Goal: Task Accomplishment & Management: Manage account settings

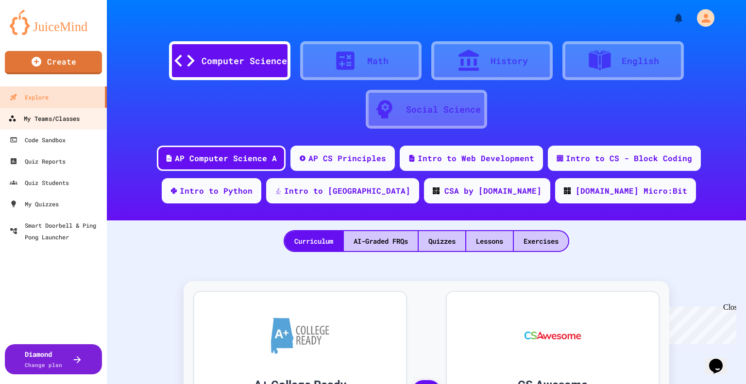
click at [54, 118] on div "My Teams/Classes" at bounding box center [43, 119] width 71 height 12
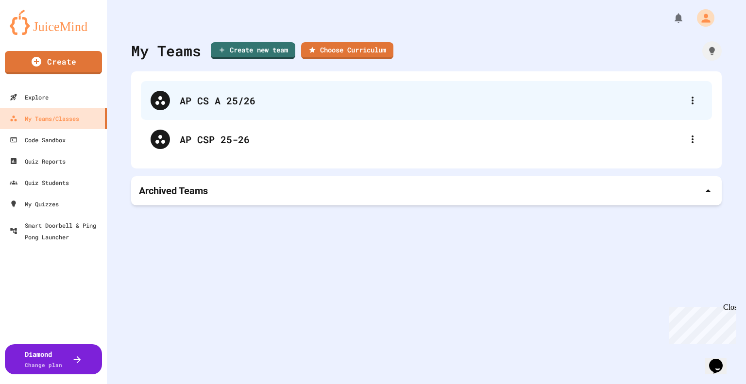
click at [201, 102] on div "AP CS A 25/26" at bounding box center [431, 100] width 503 height 15
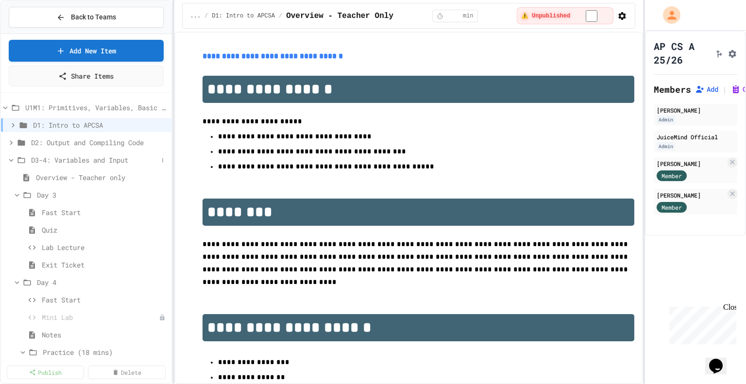
click at [11, 161] on icon at bounding box center [11, 160] width 9 height 9
click at [10, 176] on icon at bounding box center [11, 177] width 9 height 9
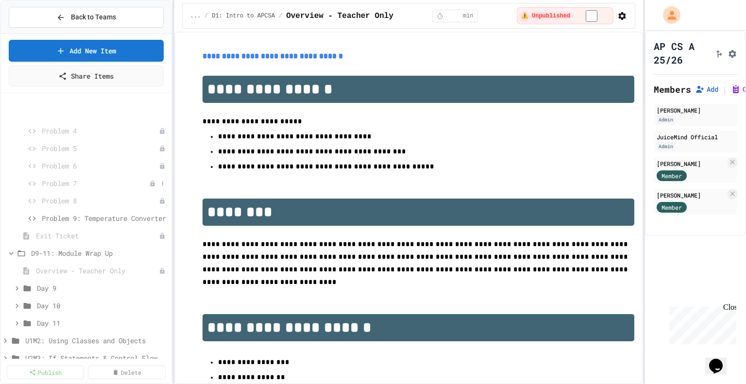
scroll to position [340, 0]
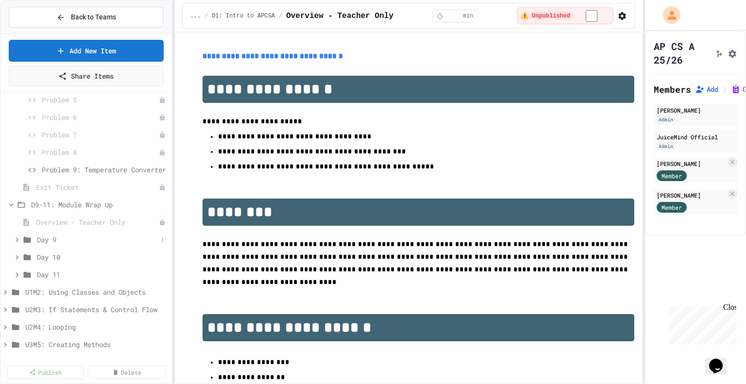
click at [16, 239] on icon at bounding box center [17, 240] width 9 height 9
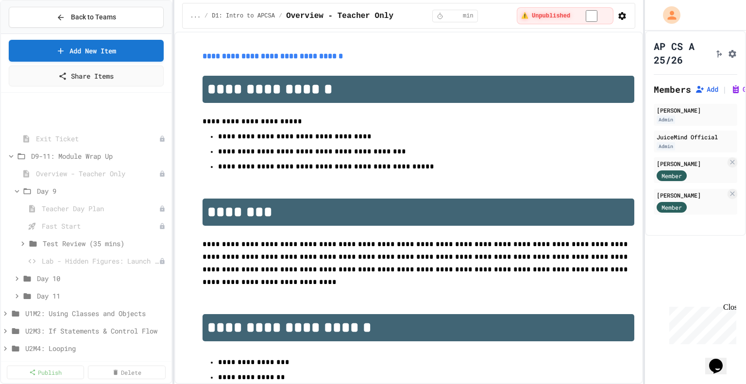
scroll to position [437, 0]
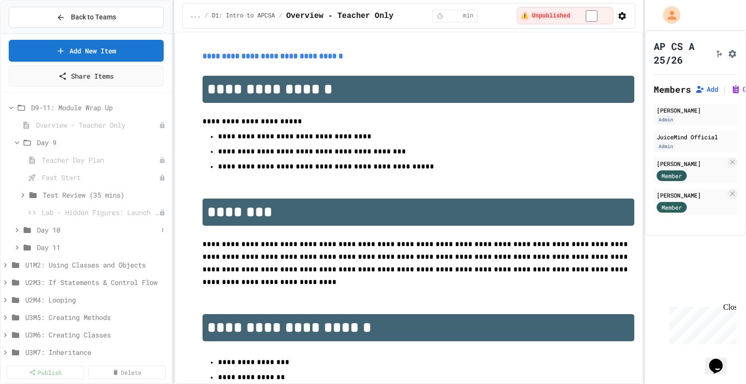
click at [15, 231] on icon at bounding box center [17, 230] width 9 height 9
click at [15, 263] on icon at bounding box center [17, 265] width 9 height 9
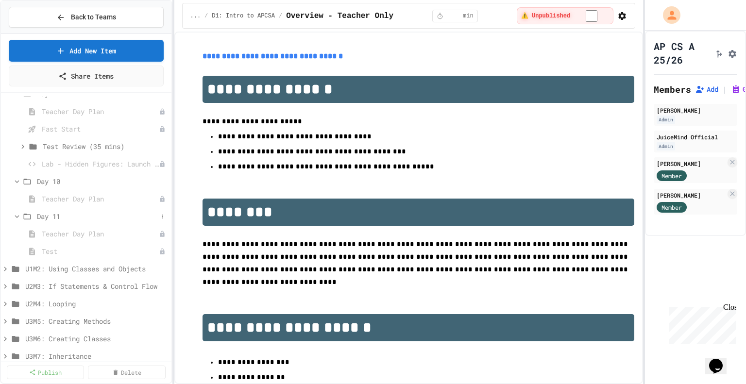
click at [17, 216] on icon at bounding box center [17, 216] width 9 height 9
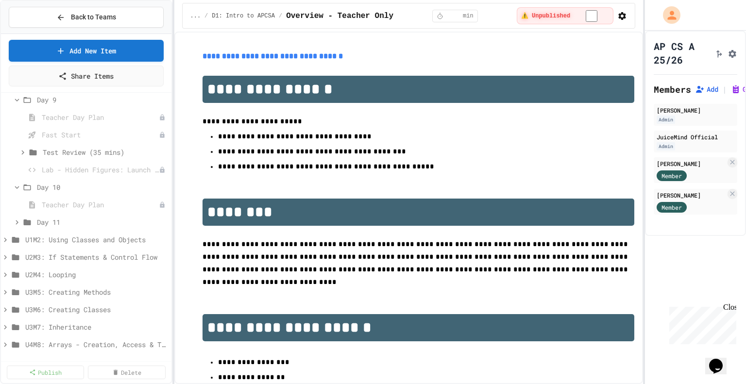
scroll to position [480, 0]
click at [16, 185] on icon at bounding box center [17, 187] width 9 height 9
click at [93, 186] on span "Lab - Hidden Figures: Launch Weight Calculator" at bounding box center [95, 187] width 107 height 10
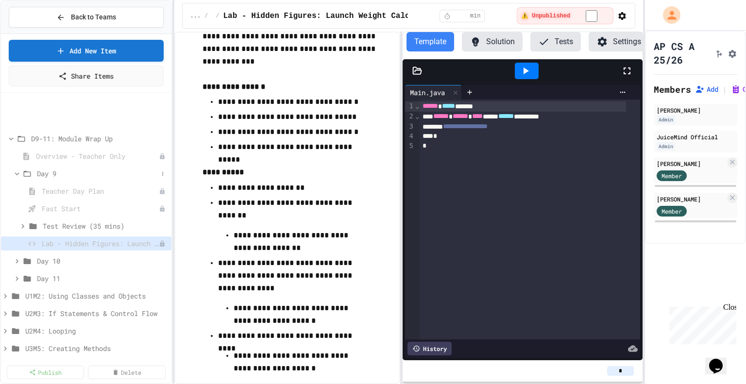
scroll to position [455, 0]
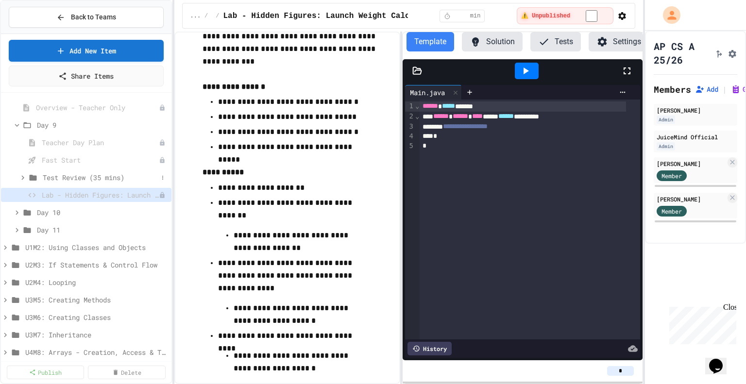
click at [23, 177] on icon at bounding box center [22, 177] width 3 height 4
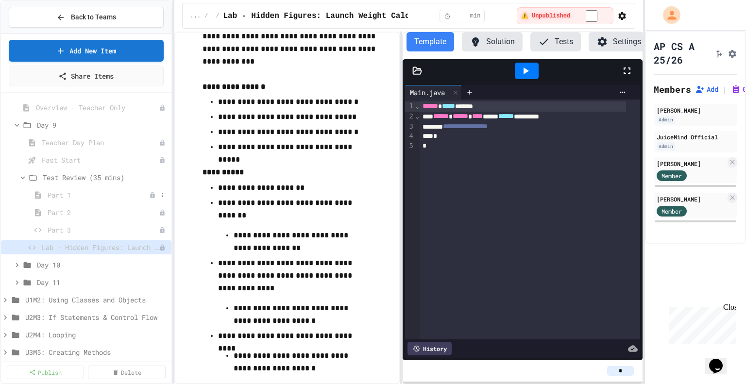
click at [58, 194] on span "Part 1" at bounding box center [99, 195] width 102 height 10
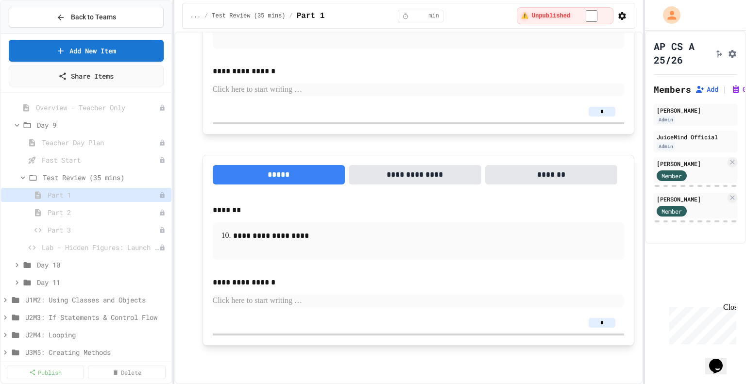
scroll to position [1853, 0]
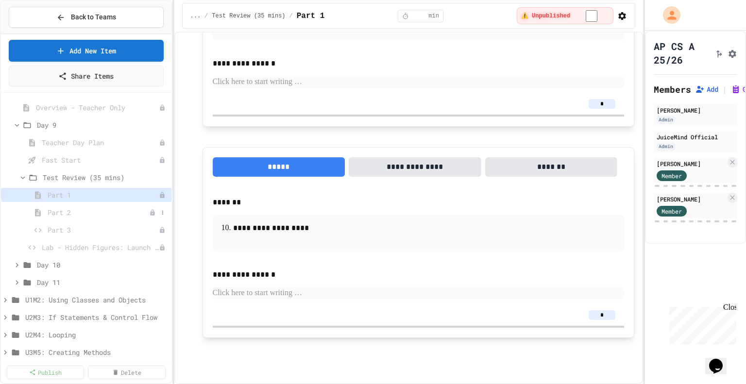
click at [58, 212] on span "Part 2" at bounding box center [99, 212] width 102 height 10
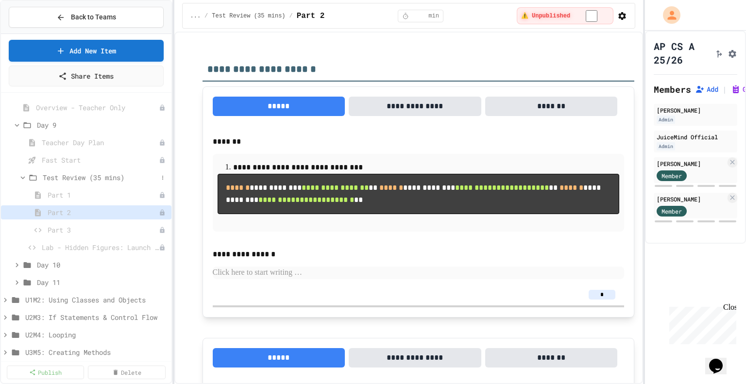
click at [23, 175] on icon at bounding box center [22, 177] width 9 height 9
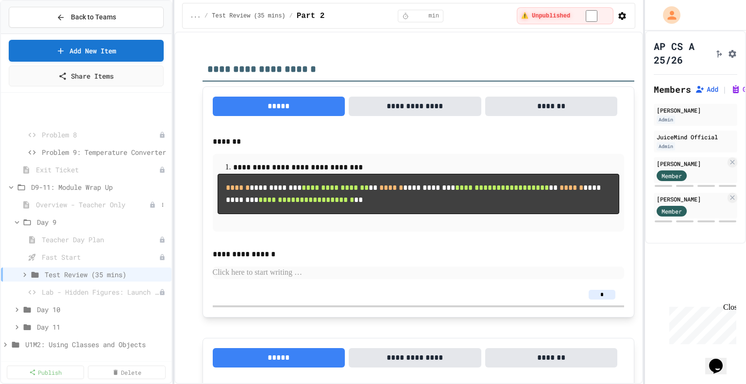
scroll to position [406, 0]
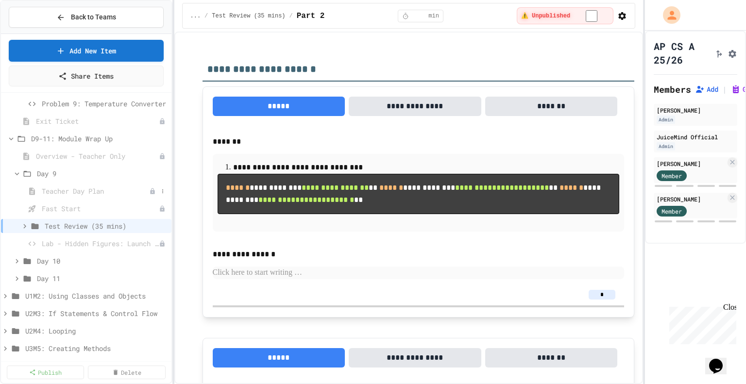
click at [90, 190] on span "Teacher Day Plan" at bounding box center [95, 191] width 107 height 10
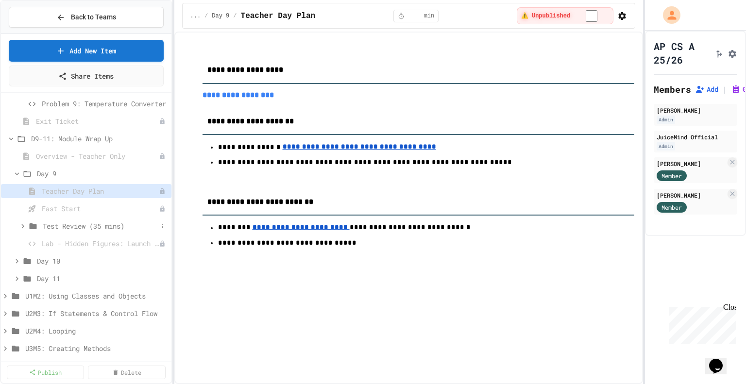
click at [23, 225] on icon at bounding box center [22, 226] width 9 height 9
click at [62, 278] on span "Part 3" at bounding box center [99, 278] width 102 height 10
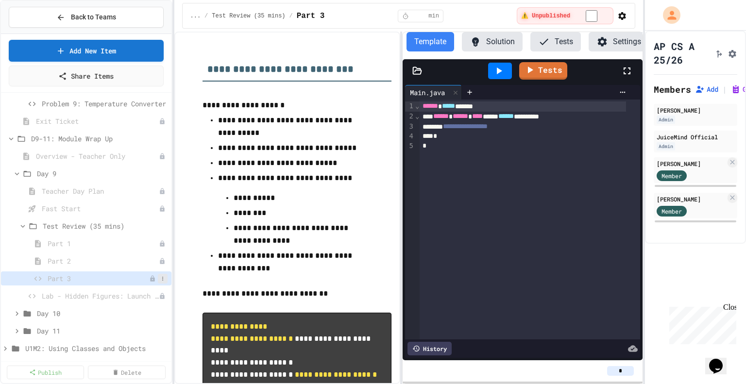
click at [162, 277] on icon at bounding box center [162, 279] width 1 height 4
click at [134, 226] on div at bounding box center [373, 192] width 746 height 384
click at [160, 226] on icon at bounding box center [163, 226] width 6 height 6
click at [135, 276] on button "Publish All (3)" at bounding box center [131, 278] width 65 height 17
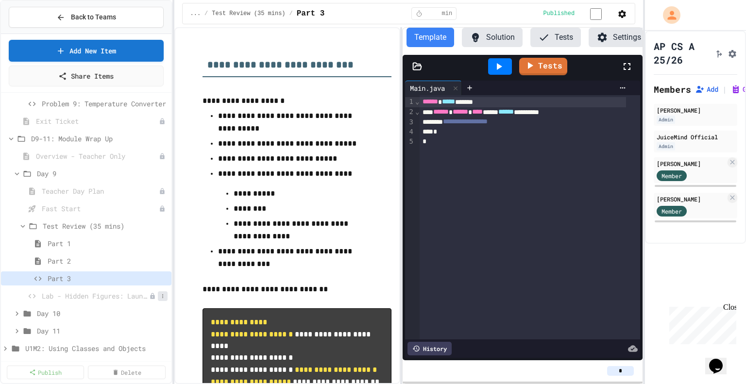
click at [160, 296] on icon at bounding box center [163, 296] width 6 height 6
click at [121, 332] on button "Publish" at bounding box center [129, 330] width 61 height 17
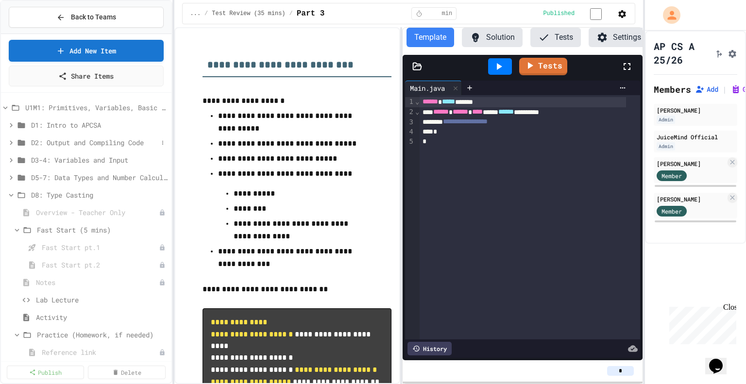
click at [11, 142] on icon at bounding box center [11, 142] width 3 height 4
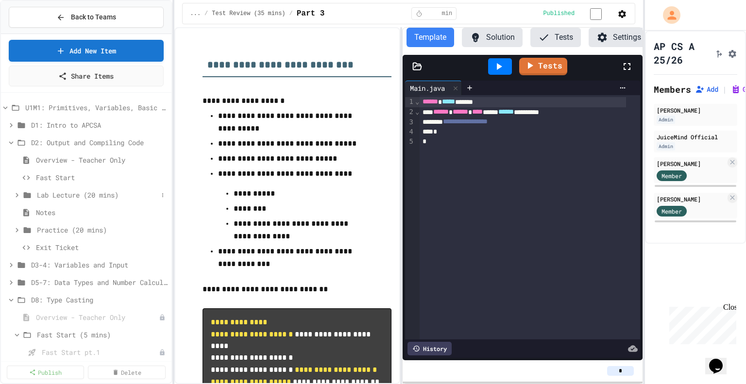
click at [17, 192] on icon at bounding box center [17, 195] width 9 height 9
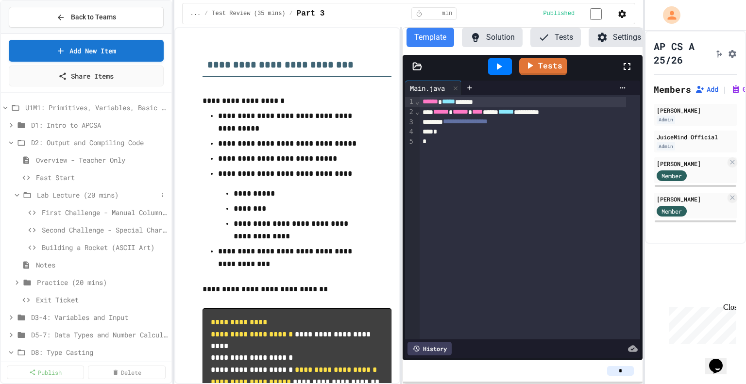
click at [14, 194] on icon at bounding box center [17, 195] width 9 height 9
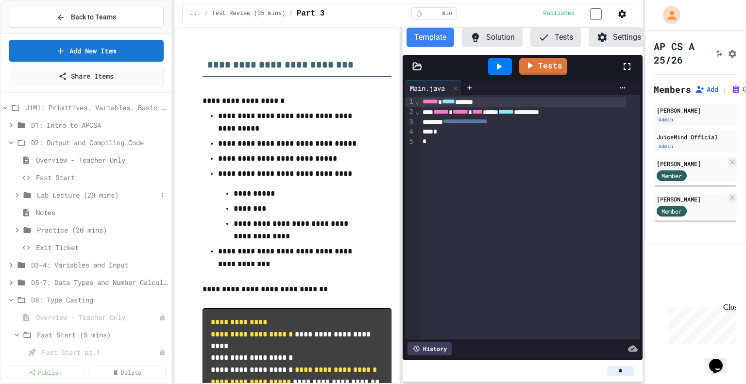
click at [61, 193] on span "Lab Lecture (20 mins)" at bounding box center [97, 195] width 121 height 10
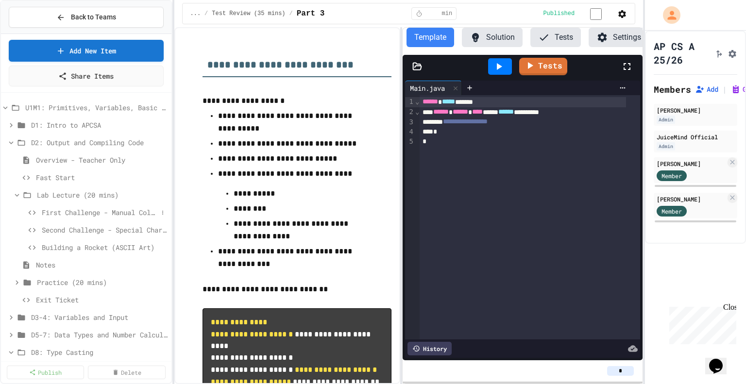
click at [82, 211] on span "First Challenge - Manual Column Alignment" at bounding box center [100, 212] width 116 height 10
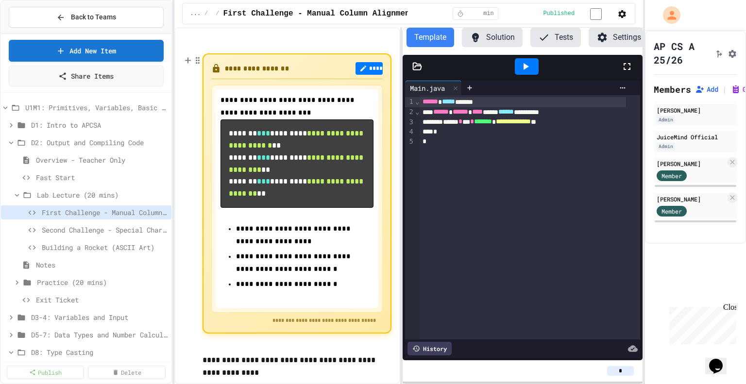
scroll to position [19, 0]
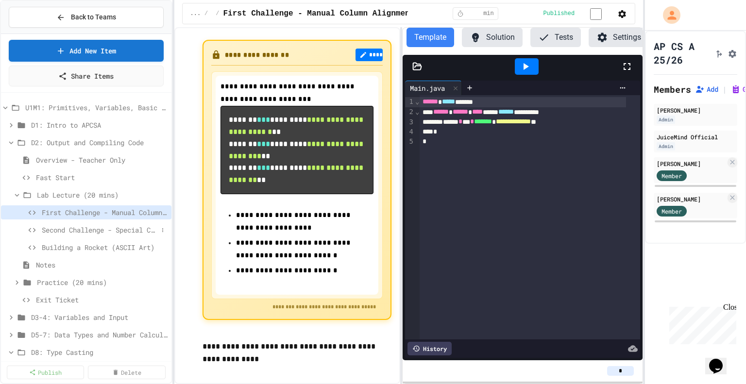
click at [88, 229] on span "Second Challenge - Special Characters" at bounding box center [100, 230] width 116 height 10
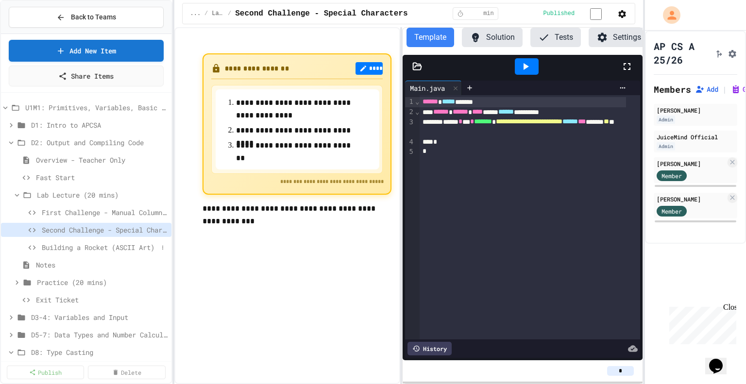
click at [94, 247] on span "Building a Rocket (ASCII Art)" at bounding box center [100, 247] width 116 height 10
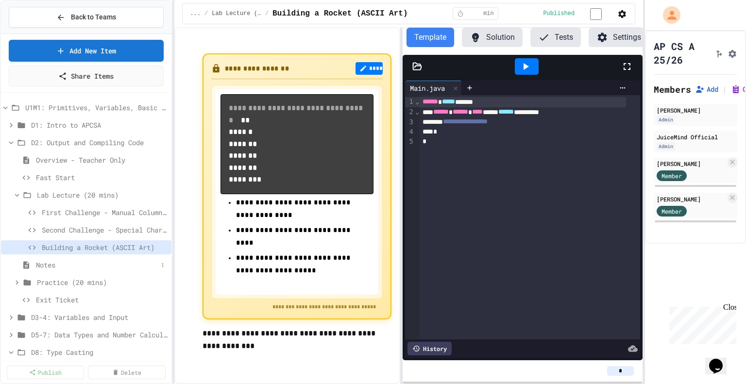
click at [47, 263] on span "Notes" at bounding box center [97, 265] width 122 height 10
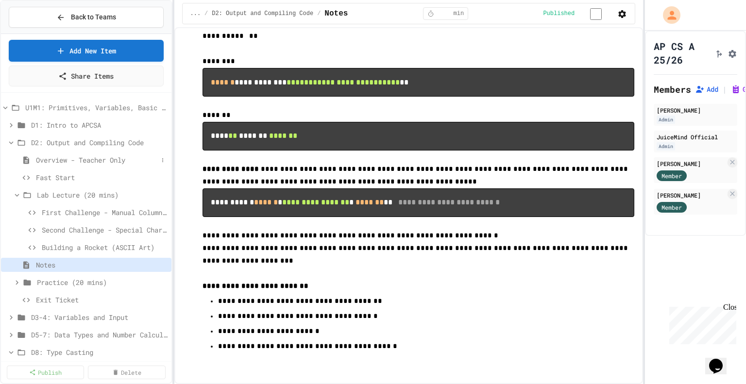
click at [48, 159] on span "Overview - Teacher Only" at bounding box center [97, 160] width 122 height 10
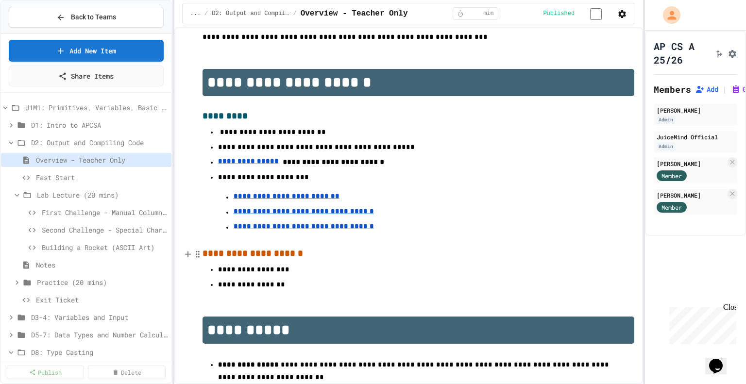
scroll to position [291, 0]
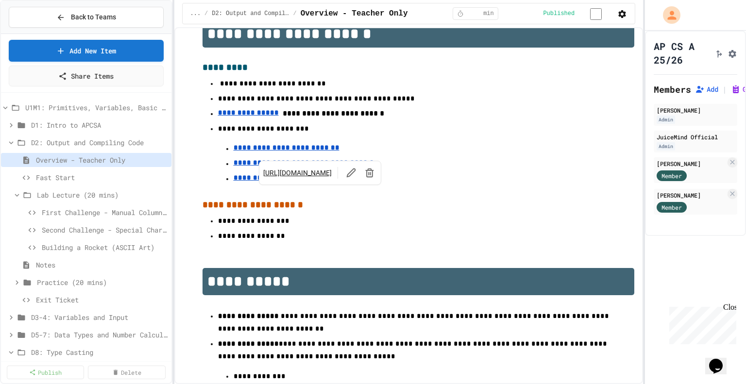
click at [286, 181] on u "**********" at bounding box center [304, 177] width 140 height 7
click at [313, 168] on link "[URL][DOMAIN_NAME]" at bounding box center [297, 173] width 68 height 10
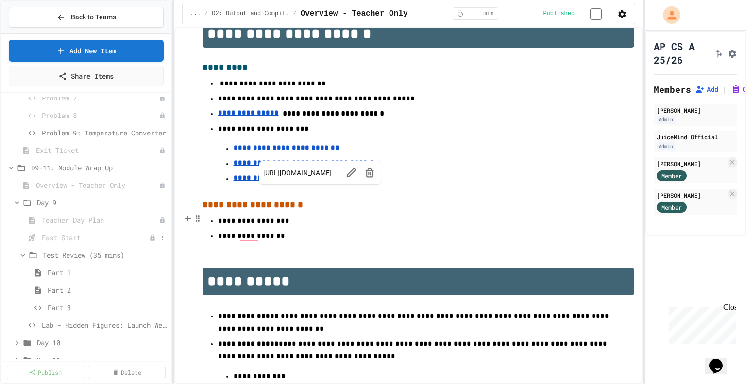
scroll to position [583, 0]
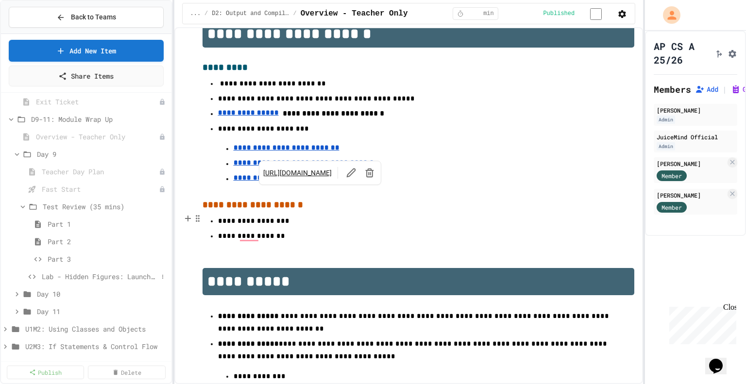
click at [87, 278] on span "Lab - Hidden Figures: Launch Weight Calculator" at bounding box center [100, 276] width 116 height 10
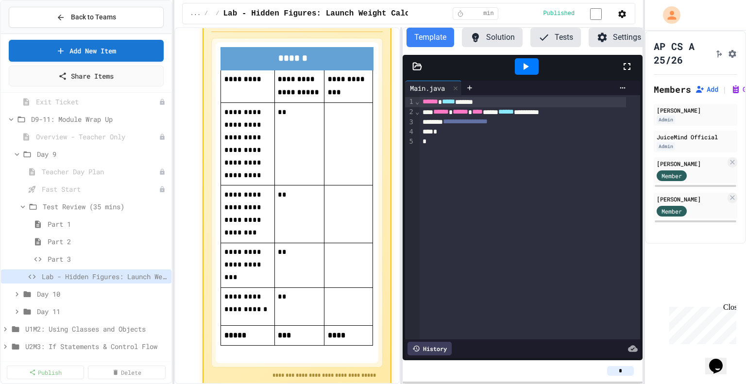
scroll to position [1142, 0]
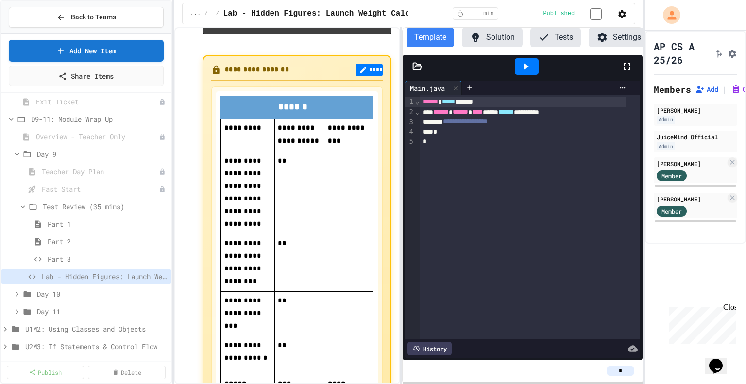
click at [361, 76] on button "****" at bounding box center [369, 70] width 27 height 13
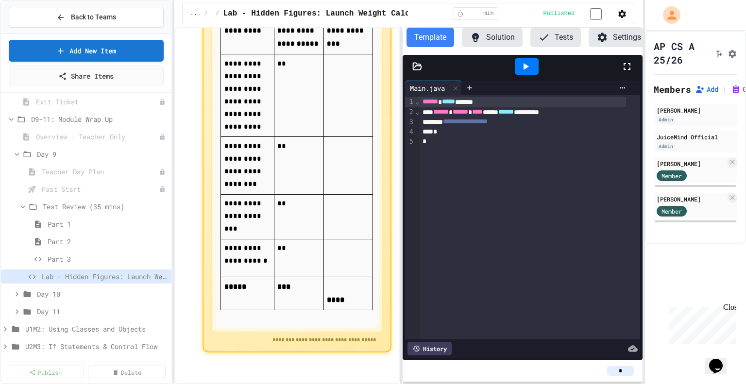
scroll to position [1288, 0]
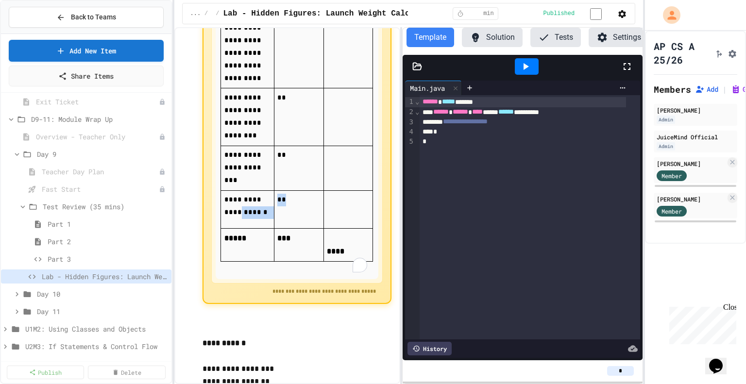
drag, startPoint x: 273, startPoint y: 206, endPoint x: 268, endPoint y: 207, distance: 5.4
click at [268, 207] on tr "**********" at bounding box center [297, 209] width 152 height 38
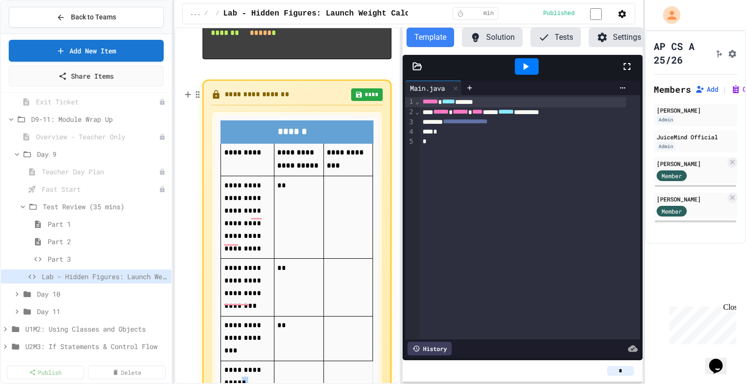
scroll to position [1131, 0]
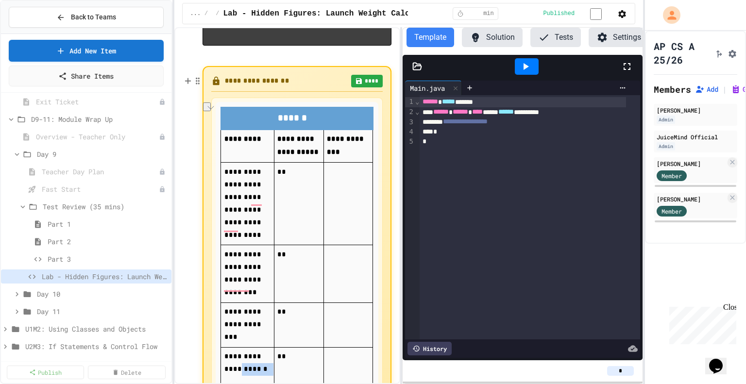
click at [296, 363] on p "**" at bounding box center [298, 357] width 43 height 13
click at [362, 87] on button "****" at bounding box center [367, 81] width 32 height 13
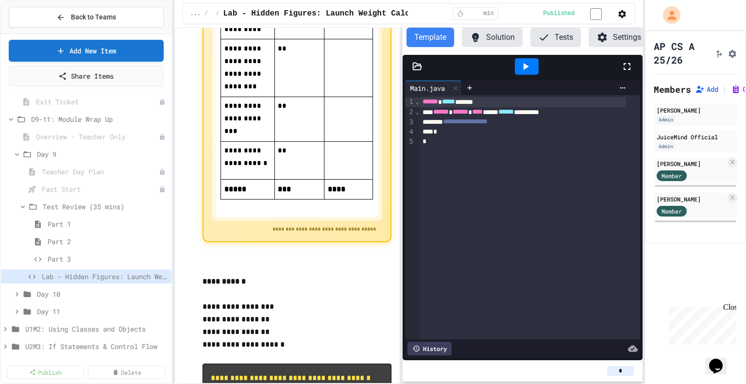
scroll to position [1142, 0]
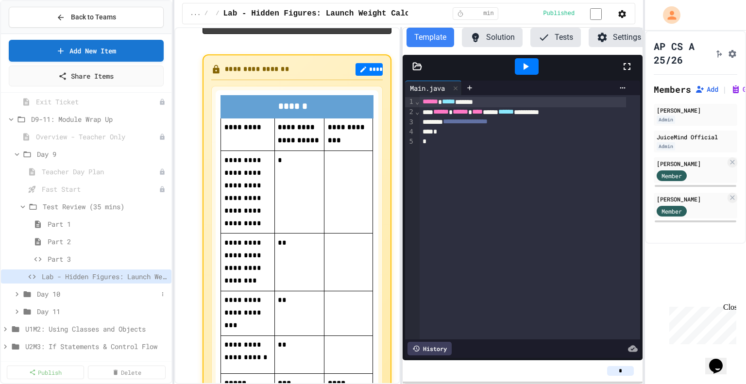
click at [16, 293] on icon at bounding box center [17, 294] width 9 height 9
click at [16, 293] on icon at bounding box center [17, 294] width 4 height 3
click at [17, 311] on icon at bounding box center [17, 311] width 3 height 4
click at [17, 311] on icon at bounding box center [17, 311] width 4 height 3
click at [13, 291] on icon at bounding box center [17, 294] width 9 height 9
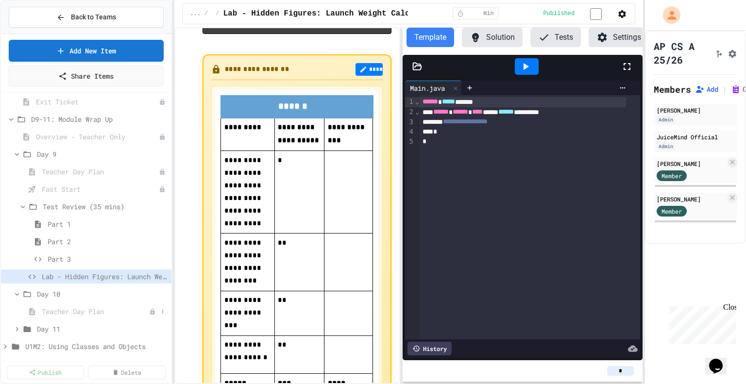
click at [64, 309] on span "Teacher Day Plan" at bounding box center [95, 311] width 107 height 10
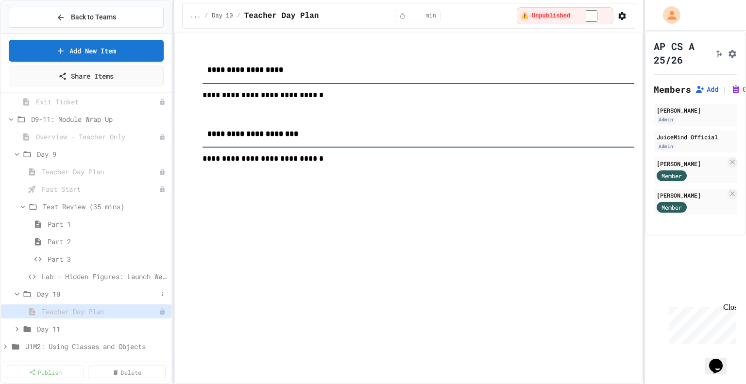
click at [15, 293] on icon at bounding box center [17, 294] width 9 height 9
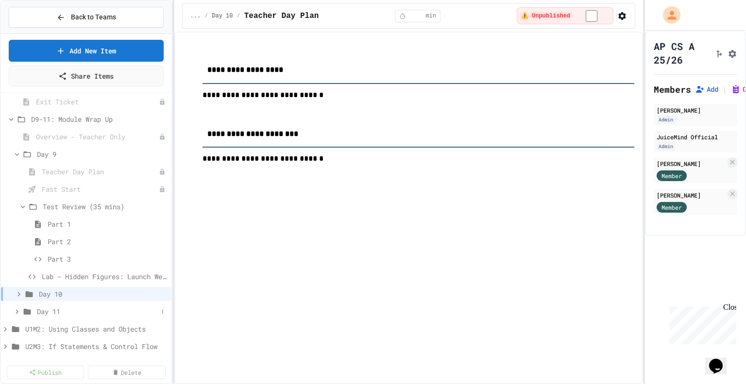
click at [17, 311] on icon at bounding box center [17, 311] width 3 height 4
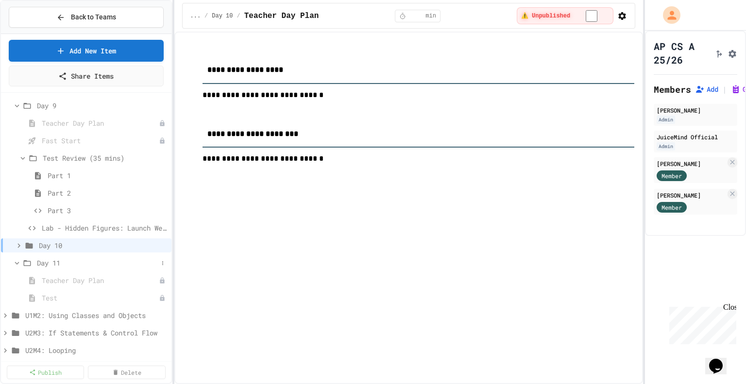
click at [17, 260] on icon at bounding box center [17, 263] width 9 height 9
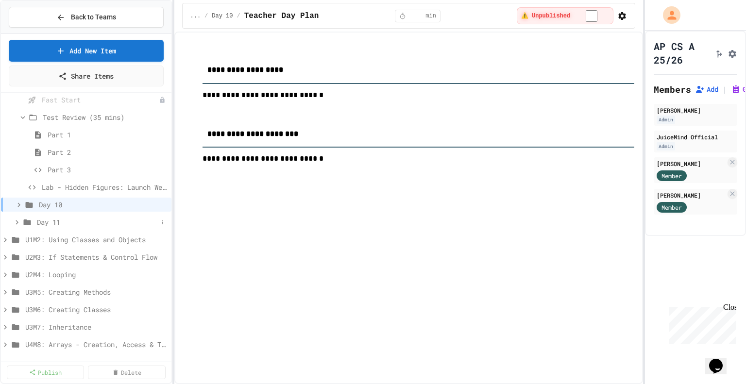
click at [16, 222] on icon at bounding box center [17, 222] width 9 height 9
click at [57, 256] on span "Test" at bounding box center [95, 257] width 107 height 10
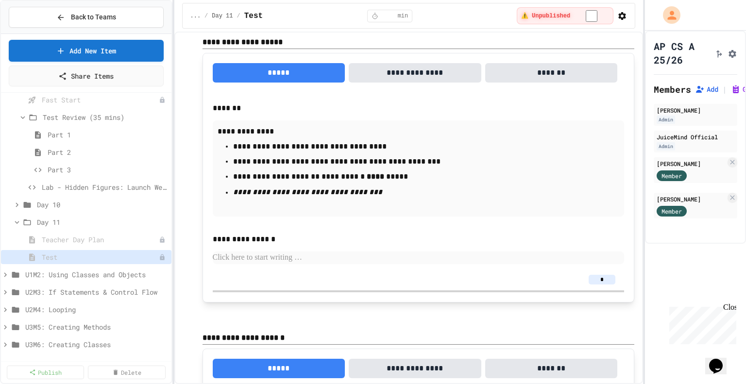
scroll to position [8322, 0]
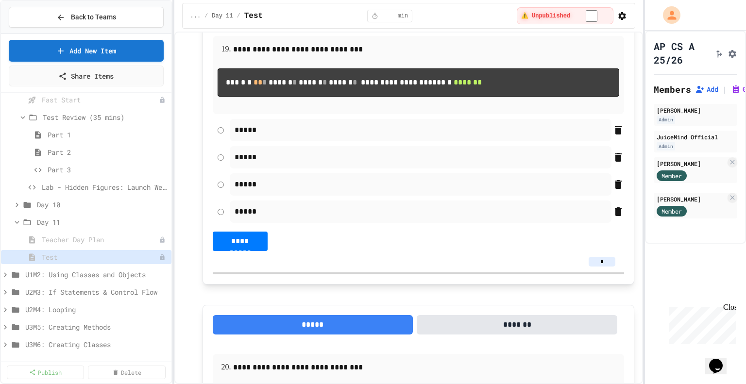
scroll to position [6137, 0]
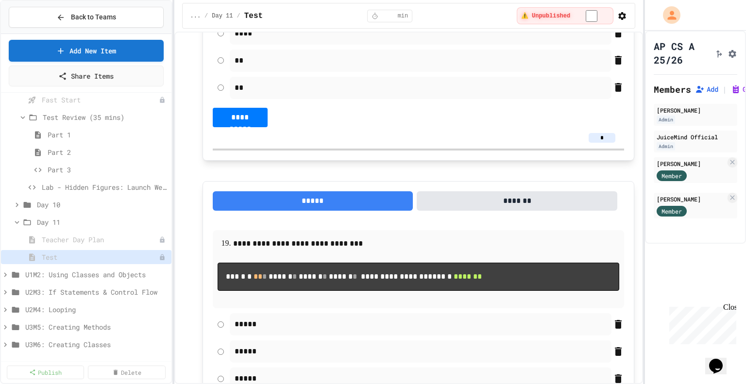
click at [620, 17] on icon "button" at bounding box center [622, 16] width 10 height 10
click at [635, 70] on div at bounding box center [373, 192] width 746 height 384
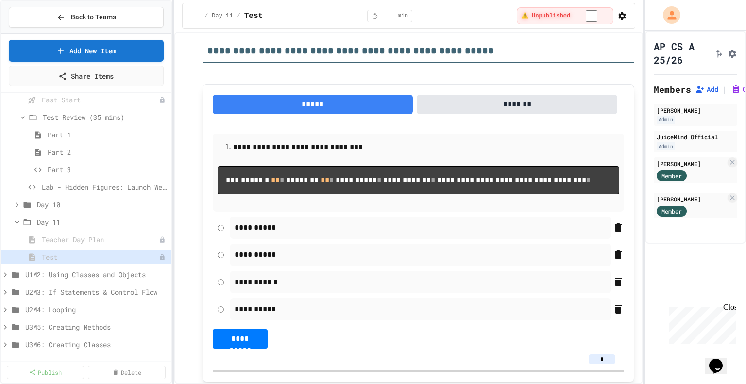
scroll to position [0, 0]
